Goal: Task Accomplishment & Management: Complete application form

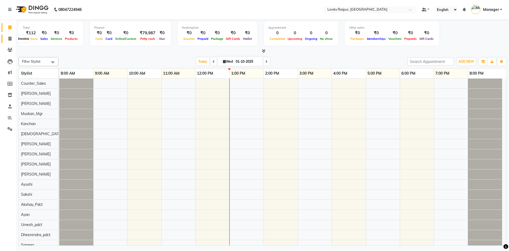
click at [10, 38] on icon at bounding box center [9, 39] width 3 height 4
select select "service"
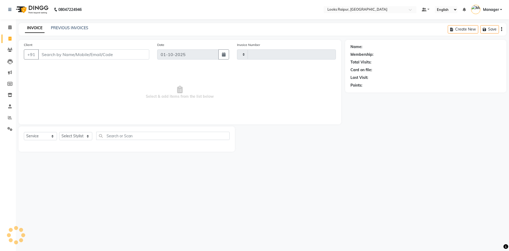
type input "0531"
select select "8606"
click at [64, 27] on link "PREVIOUS INVOICES" at bounding box center [69, 27] width 37 height 5
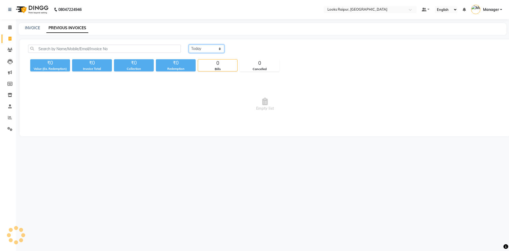
click at [220, 47] on select "[DATE] [DATE] Custom Range" at bounding box center [207, 49] width 36 height 8
select select "range"
click at [189, 45] on select "[DATE] [DATE] Custom Range" at bounding box center [207, 49] width 36 height 8
click at [250, 50] on input "01-10-2025" at bounding box center [249, 48] width 37 height 7
select select "10"
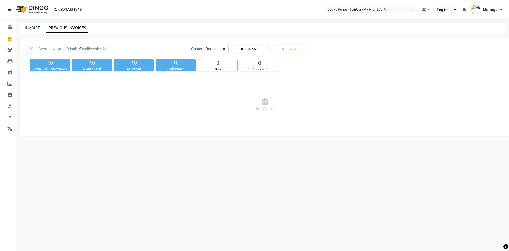
select select "2025"
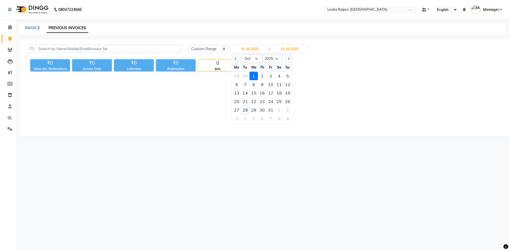
click at [247, 112] on div "28" at bounding box center [245, 110] width 8 height 8
type input "[DATE]"
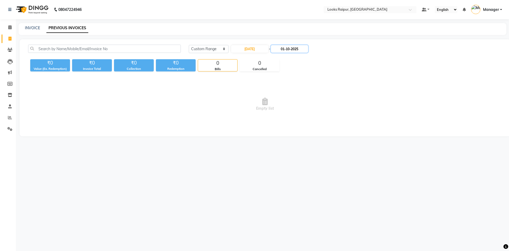
click at [295, 49] on input "01-10-2025" at bounding box center [289, 48] width 37 height 7
click at [289, 109] on div "28" at bounding box center [288, 110] width 8 height 8
type input "[DATE]"
click at [247, 49] on input "[DATE]" at bounding box center [249, 48] width 37 height 7
select select "10"
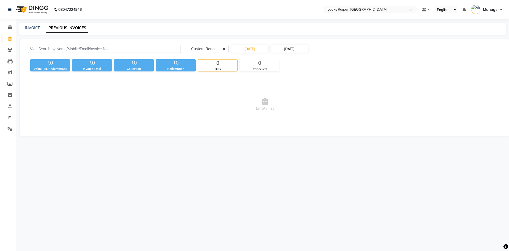
select select "2025"
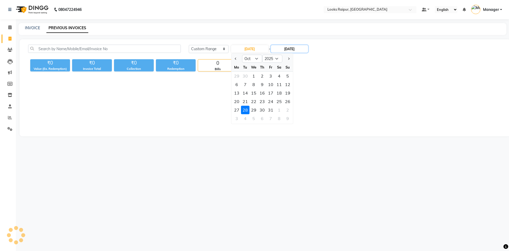
click at [291, 47] on input "[DATE]" at bounding box center [289, 48] width 37 height 7
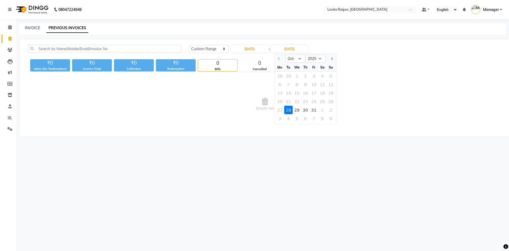
drag, startPoint x: 294, startPoint y: 109, endPoint x: 289, endPoint y: 109, distance: 5.0
click at [290, 109] on div "27 28 29 30 31 1 2" at bounding box center [306, 110] width 62 height 8
click at [287, 108] on div "28" at bounding box center [288, 110] width 8 height 8
drag, startPoint x: 287, startPoint y: 108, endPoint x: 259, endPoint y: 68, distance: 49.2
click at [283, 105] on span "Empty list" at bounding box center [265, 104] width 474 height 53
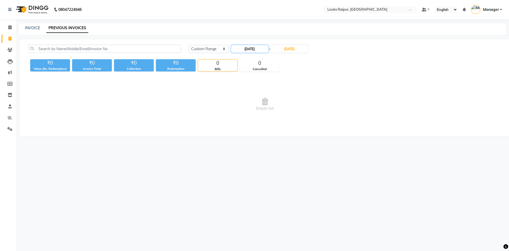
click at [247, 46] on input "[DATE]" at bounding box center [249, 48] width 37 height 7
select select "10"
select select "2025"
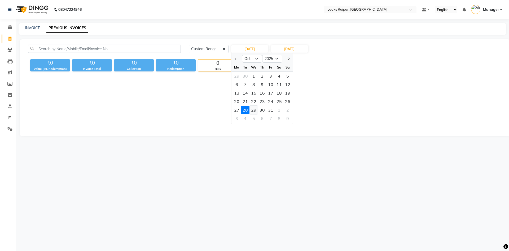
click at [254, 108] on div "29" at bounding box center [254, 110] width 8 height 8
type input "[DATE]"
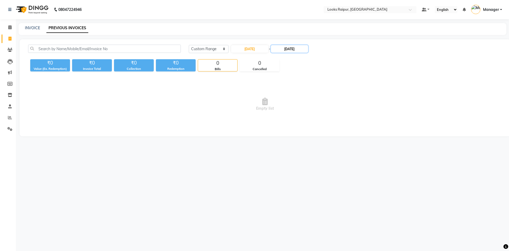
click at [286, 48] on input "[DATE]" at bounding box center [289, 48] width 37 height 7
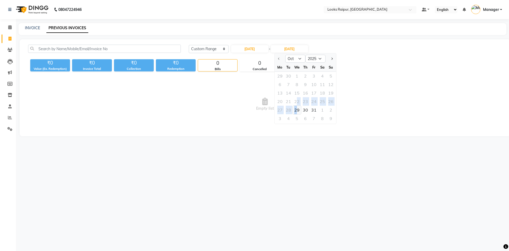
drag, startPoint x: 296, startPoint y: 105, endPoint x: 297, endPoint y: 108, distance: 3.8
click at [297, 108] on ngb-datepicker-month "Mo Tu We Th Fr Sa Su 29 30 1 2 3 4 5 6 7 8 9 10 11 12 13 14 15 16 17 18 19 20 2…" at bounding box center [306, 93] width 62 height 61
click at [297, 109] on div "29" at bounding box center [297, 110] width 8 height 8
type input "[DATE]"
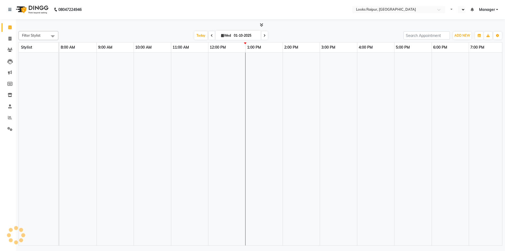
select select "en"
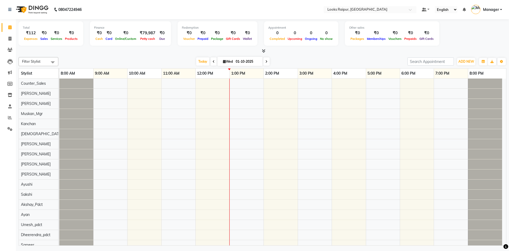
click at [10, 124] on li "Settings" at bounding box center [8, 128] width 16 height 11
click at [10, 121] on link "Reports" at bounding box center [8, 117] width 13 height 9
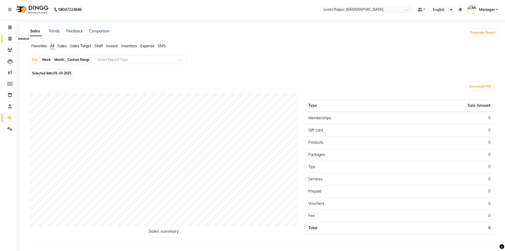
click at [8, 38] on span at bounding box center [9, 39] width 9 height 6
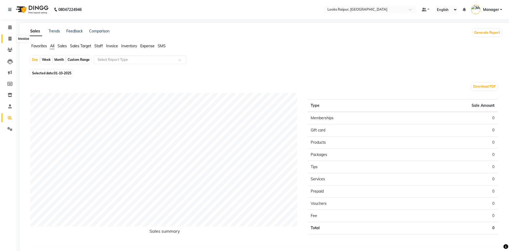
select select "service"
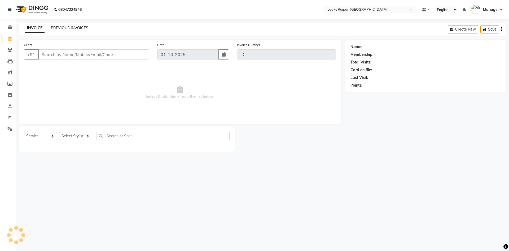
type input "0531"
select select "8606"
click at [72, 25] on link "PREVIOUS INVOICES" at bounding box center [69, 27] width 37 height 5
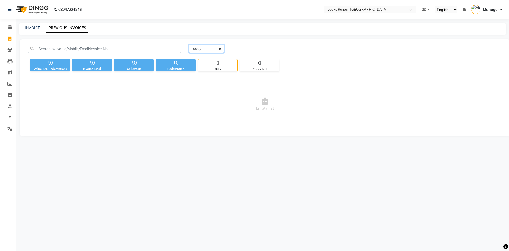
click at [220, 49] on select "[DATE] [DATE] Custom Range" at bounding box center [207, 49] width 36 height 8
select select "range"
click at [189, 45] on select "[DATE] [DATE] Custom Range" at bounding box center [207, 49] width 36 height 8
click at [251, 50] on input "01-10-2025" at bounding box center [249, 48] width 37 height 7
select select "10"
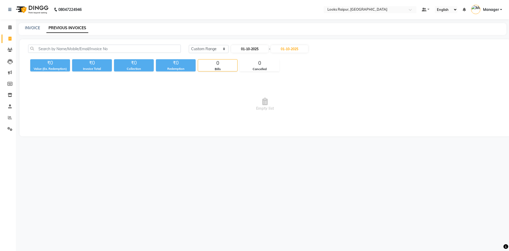
select select "2025"
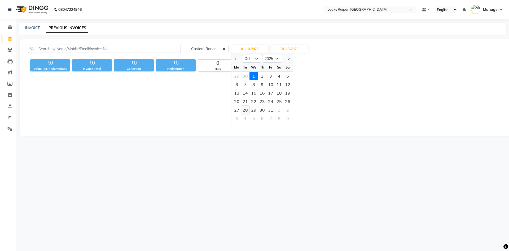
click at [244, 109] on div "28" at bounding box center [245, 110] width 8 height 8
type input "[DATE]"
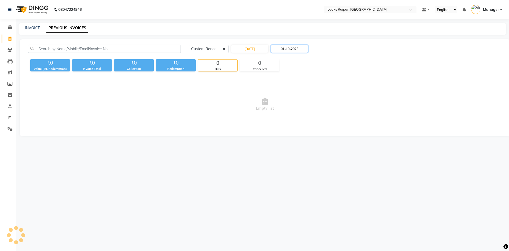
click at [289, 51] on input "01-10-2025" at bounding box center [289, 48] width 37 height 7
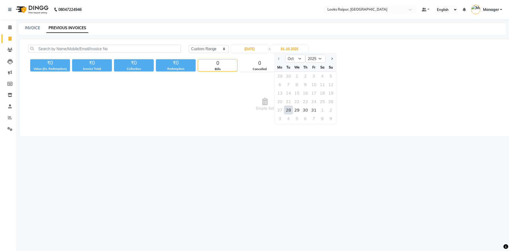
click at [291, 109] on div "28" at bounding box center [288, 110] width 8 height 8
type input "[DATE]"
click at [250, 46] on input "[DATE]" at bounding box center [249, 48] width 37 height 7
select select "10"
select select "2025"
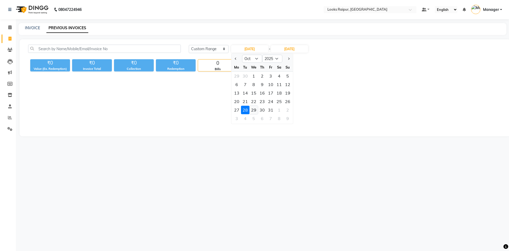
click at [253, 107] on div "29" at bounding box center [254, 110] width 8 height 8
type input "[DATE]"
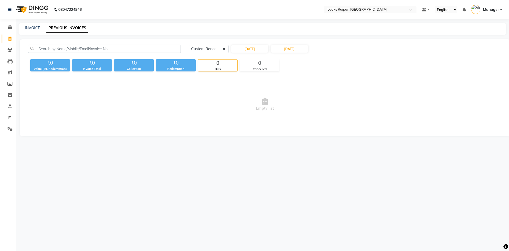
click at [35, 25] on div "INVOICE" at bounding box center [32, 28] width 15 height 6
click at [9, 127] on icon at bounding box center [9, 129] width 5 height 4
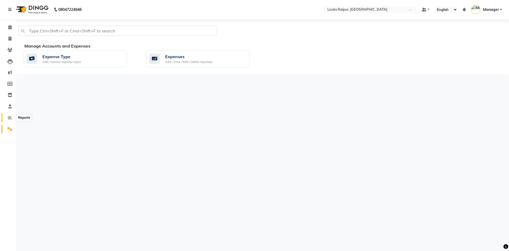
click at [7, 118] on span at bounding box center [9, 118] width 9 height 6
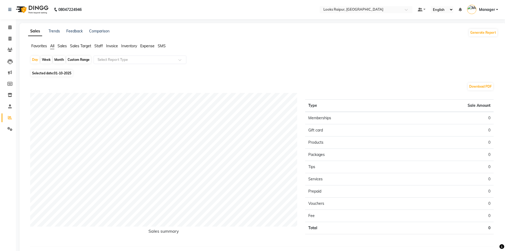
click at [97, 45] on span "Staff" at bounding box center [98, 45] width 8 height 5
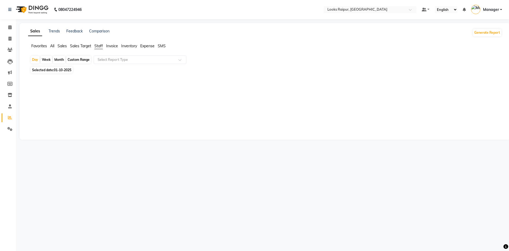
click at [143, 47] on span "Expense" at bounding box center [147, 45] width 14 height 5
click at [180, 60] on span at bounding box center [181, 61] width 7 height 5
click at [175, 80] on div "Expense" at bounding box center [140, 80] width 92 height 11
select select "full_report"
select select "csv"
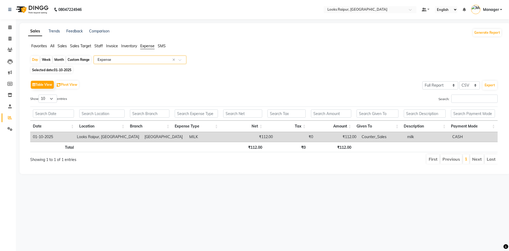
drag, startPoint x: 98, startPoint y: 45, endPoint x: 103, endPoint y: 46, distance: 5.6
click at [99, 45] on span "Staff" at bounding box center [98, 45] width 8 height 5
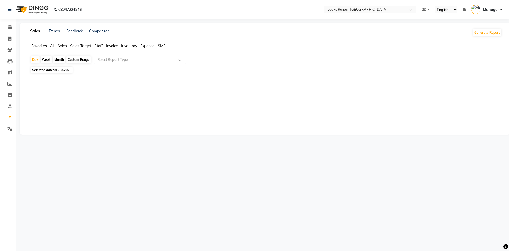
click at [180, 60] on span at bounding box center [181, 61] width 7 height 5
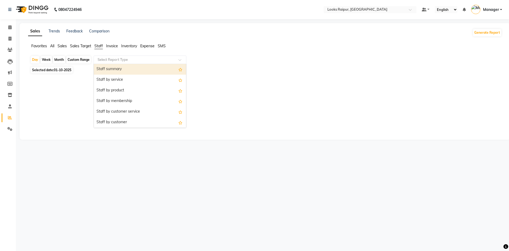
drag, startPoint x: 74, startPoint y: 72, endPoint x: 64, endPoint y: 67, distance: 11.2
click at [73, 72] on div "Selected date: 01-10-2025" at bounding box center [266, 70] width 472 height 6
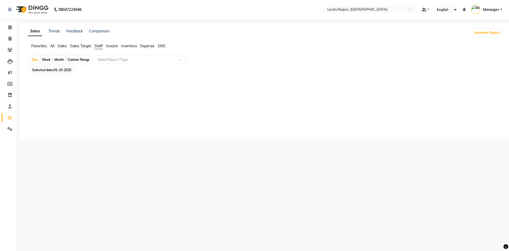
click at [58, 69] on span "01-10-2025" at bounding box center [63, 70] width 18 height 4
select select "10"
select select "2025"
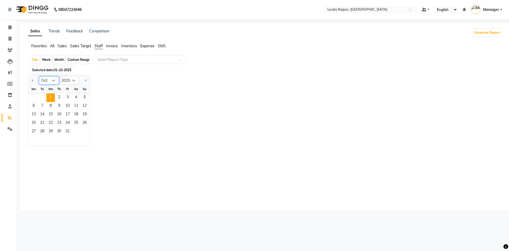
click at [53, 81] on select "Jan Feb Mar Apr May Jun Jul Aug Sep Oct Nov Dec" at bounding box center [49, 80] width 20 height 8
select select "9"
click at [39, 76] on select "Jan Feb Mar Apr May Jun Jul Aug Sep Oct Nov Dec" at bounding box center [49, 80] width 20 height 8
click at [50, 123] on span "24" at bounding box center [50, 123] width 8 height 8
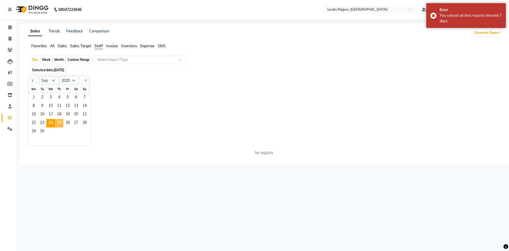
click at [61, 122] on span "25" at bounding box center [59, 123] width 8 height 8
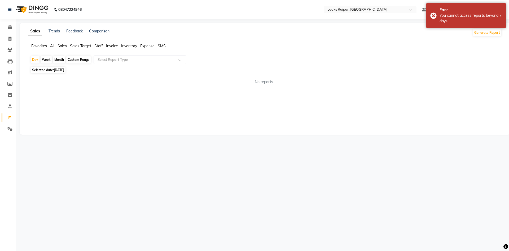
click at [57, 70] on span "25-09-2025" at bounding box center [59, 70] width 10 height 4
select select "9"
select select "2025"
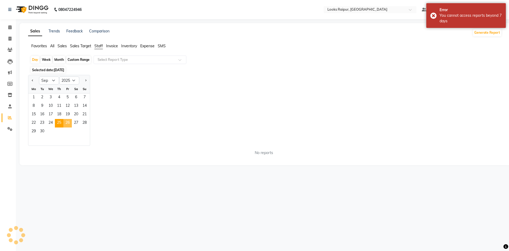
click at [70, 122] on span "26" at bounding box center [67, 123] width 8 height 8
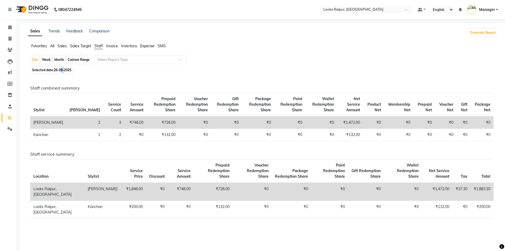
drag, startPoint x: 64, startPoint y: 69, endPoint x: 61, endPoint y: 70, distance: 3.4
click at [61, 70] on span "26-09-2025" at bounding box center [63, 70] width 18 height 4
select select "9"
select select "2025"
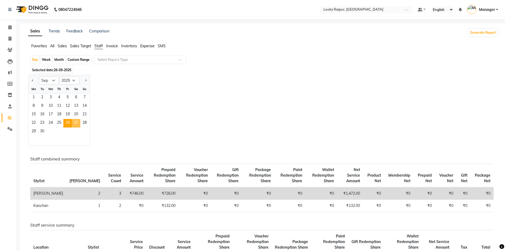
click at [76, 125] on span "27" at bounding box center [76, 123] width 8 height 8
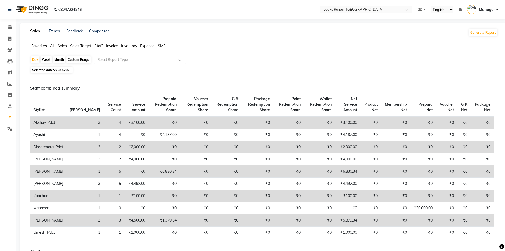
click at [58, 71] on span "27-09-2025" at bounding box center [63, 70] width 18 height 4
select select "9"
select select "2025"
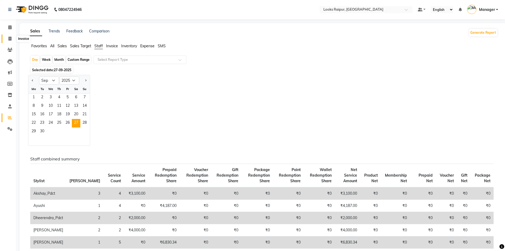
click at [8, 38] on span at bounding box center [9, 39] width 9 height 6
select select "service"
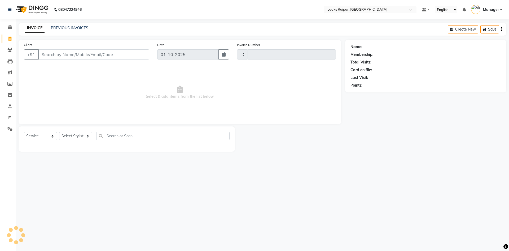
type input "0531"
select select "8606"
click at [87, 138] on select "Select Stylist Akshay_Pdct Arif Ayan Ayushi Counter_Sales Dheerendra_pdct Dhira…" at bounding box center [75, 136] width 33 height 8
select select "85882"
click at [59, 132] on select "Select Stylist Akshay_Pdct Arif Ayan Ayushi Counter_Sales Dheerendra_pdct Dhira…" at bounding box center [75, 136] width 33 height 8
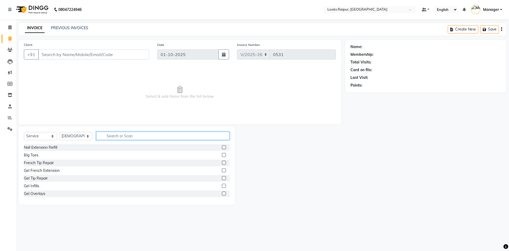
click at [106, 138] on input "text" at bounding box center [162, 136] width 133 height 8
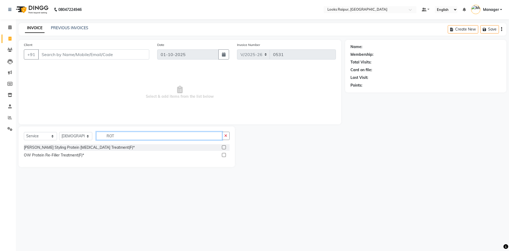
click at [123, 137] on input "ROT" at bounding box center [159, 136] width 126 height 8
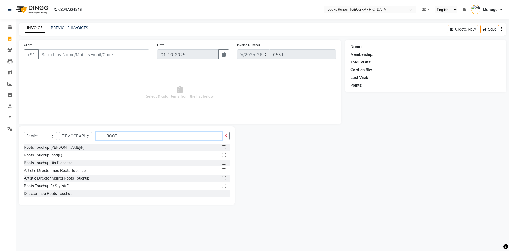
type input "ROOT"
click at [222, 155] on label at bounding box center [224, 155] width 4 height 4
click at [222, 155] on input "checkbox" at bounding box center [223, 154] width 3 height 3
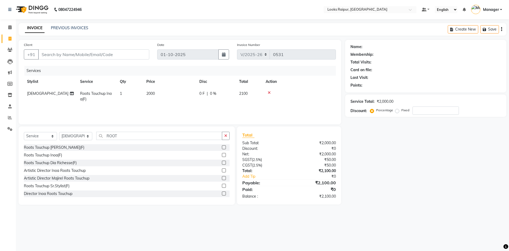
checkbox input "false"
click at [173, 92] on td "2000" at bounding box center [169, 97] width 53 height 18
select select "85882"
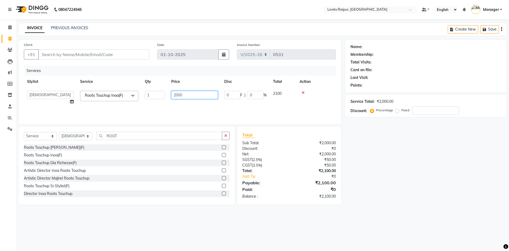
drag, startPoint x: 190, startPoint y: 96, endPoint x: 154, endPoint y: 98, distance: 36.9
click at [154, 98] on tr "Akshay_Pdct Arif Ayan Ayushi Counter_Sales Dheerendra_pdct Dhiraj Hasib Jonny K…" at bounding box center [180, 98] width 312 height 20
type input "1800"
click at [189, 108] on div "Services Stylist Service Qty Price Disc Total Action Akshay_Pdct Arif Ayan Ayus…" at bounding box center [180, 92] width 312 height 53
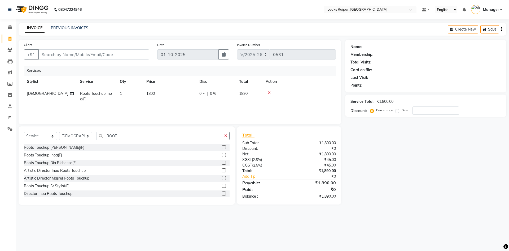
drag, startPoint x: 159, startPoint y: 94, endPoint x: 166, endPoint y: 93, distance: 7.5
click at [160, 94] on td "1800" at bounding box center [169, 97] width 53 height 18
select select "85882"
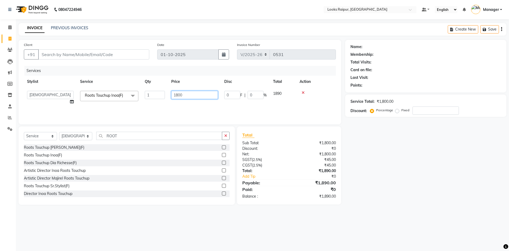
click at [65, 104] on tr "Akshay_Pdct Arif Ayan Ayushi Counter_Sales Dheerendra_pdct Dhiraj Hasib Jonny K…" at bounding box center [180, 98] width 312 height 20
type input "1500"
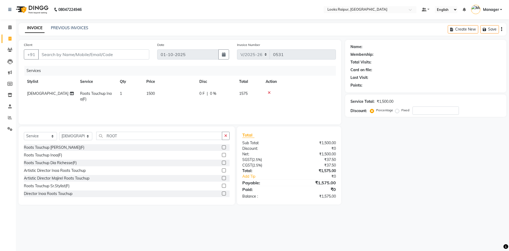
click at [166, 106] on div "Services Stylist Service Qty Price Disc Total Action Shiva Roots Touchup Inoa(F…" at bounding box center [180, 92] width 312 height 53
click at [101, 56] on input "Client" at bounding box center [93, 54] width 111 height 10
click at [108, 55] on input "Client" at bounding box center [93, 54] width 111 height 10
type input "8"
type input "0"
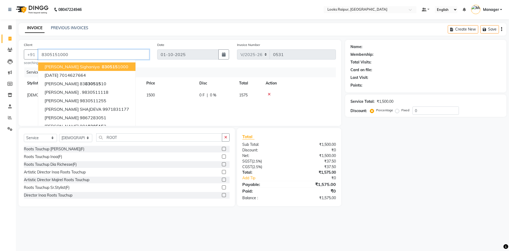
type input "8305151000"
select select "1: Object"
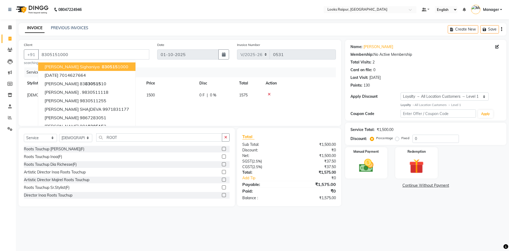
click at [111, 65] on button "suruchi sighaniya 830515 1000" at bounding box center [86, 66] width 97 height 8
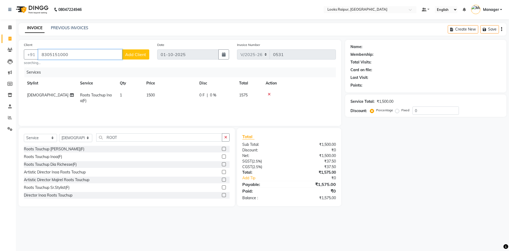
click at [68, 53] on input "8305151000" at bounding box center [80, 54] width 84 height 10
click at [140, 67] on div "Client +91 8305151000 Add Client searching... Date 01-10-2025 Invoice Number V/…" at bounding box center [180, 83] width 323 height 86
click at [79, 53] on input "8305151000" at bounding box center [80, 54] width 84 height 10
type input "8"
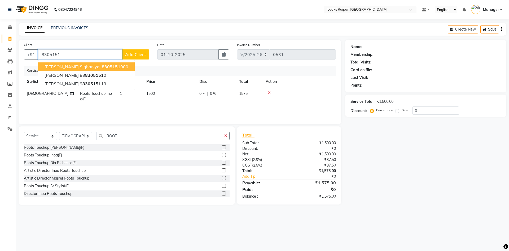
click at [102, 67] on span "8305151" at bounding box center [111, 66] width 19 height 5
type input "8305151000"
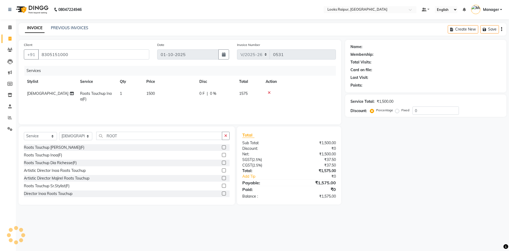
select select "1: Object"
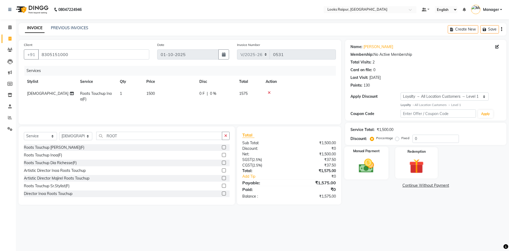
click at [375, 165] on img at bounding box center [366, 166] width 25 height 18
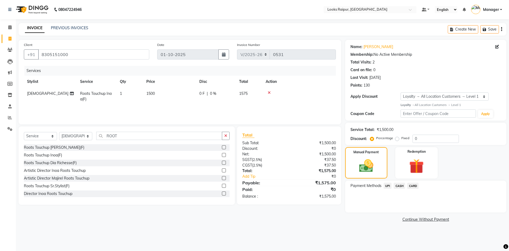
click at [398, 187] on span "CASH" at bounding box center [399, 185] width 11 height 6
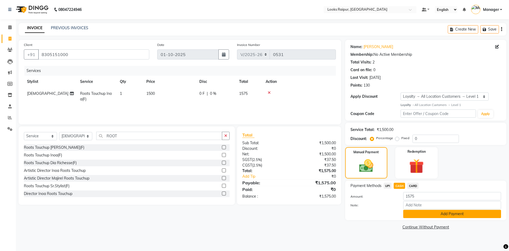
click at [419, 215] on button "Add Payment" at bounding box center [452, 214] width 98 height 8
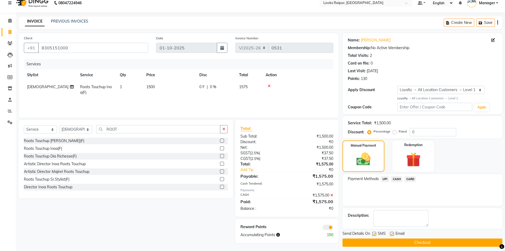
scroll to position [10, 0]
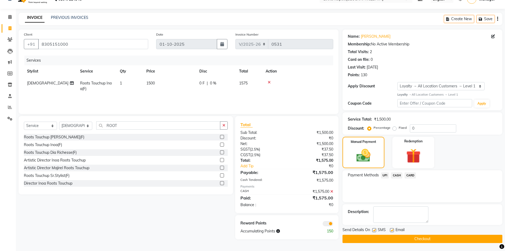
click at [414, 239] on button "Checkout" at bounding box center [423, 238] width 160 height 8
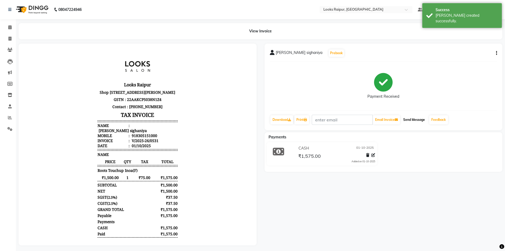
click at [422, 121] on button "Send Message" at bounding box center [414, 119] width 26 height 9
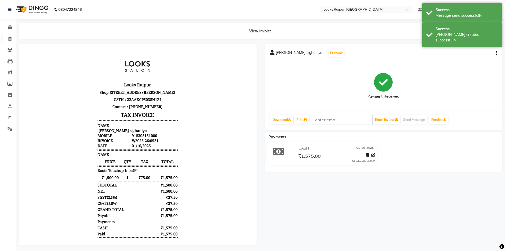
click at [9, 34] on li "Invoice" at bounding box center [8, 38] width 16 height 11
click at [11, 39] on icon at bounding box center [9, 39] width 3 height 4
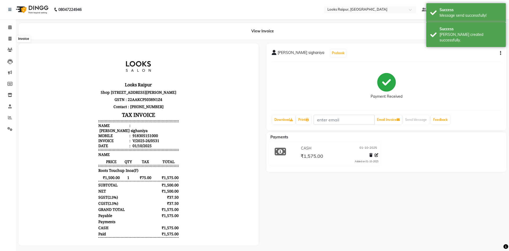
select select "8606"
select select "service"
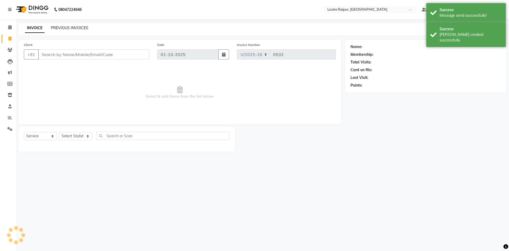
click at [55, 29] on link "PREVIOUS INVOICES" at bounding box center [69, 27] width 37 height 5
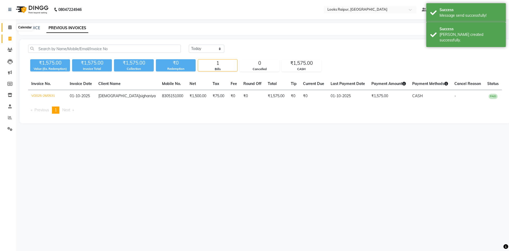
click at [8, 26] on icon at bounding box center [9, 27] width 3 height 4
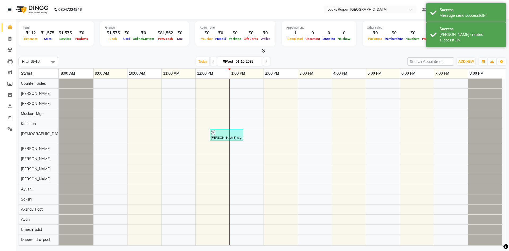
click at [263, 49] on icon at bounding box center [263, 51] width 3 height 4
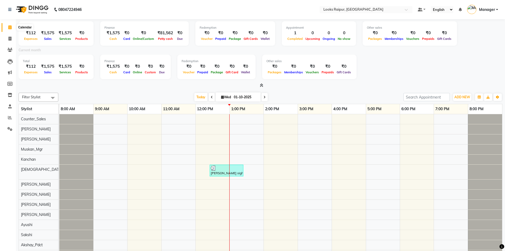
click at [8, 27] on icon at bounding box center [9, 27] width 3 height 4
click at [261, 87] on span at bounding box center [261, 86] width 6 height 6
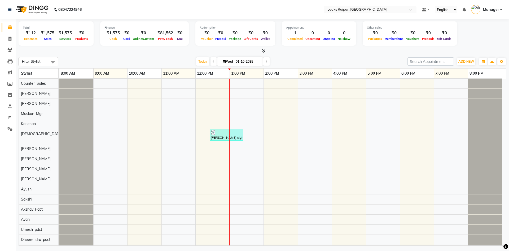
click at [263, 53] on icon at bounding box center [263, 51] width 3 height 4
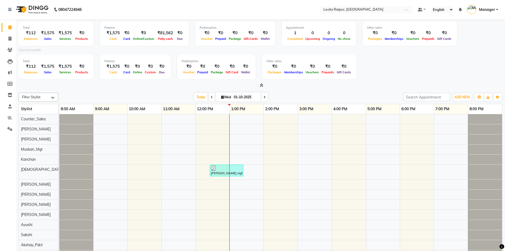
click at [262, 85] on icon at bounding box center [261, 85] width 3 height 4
